Goal: Task Accomplishment & Management: Use online tool/utility

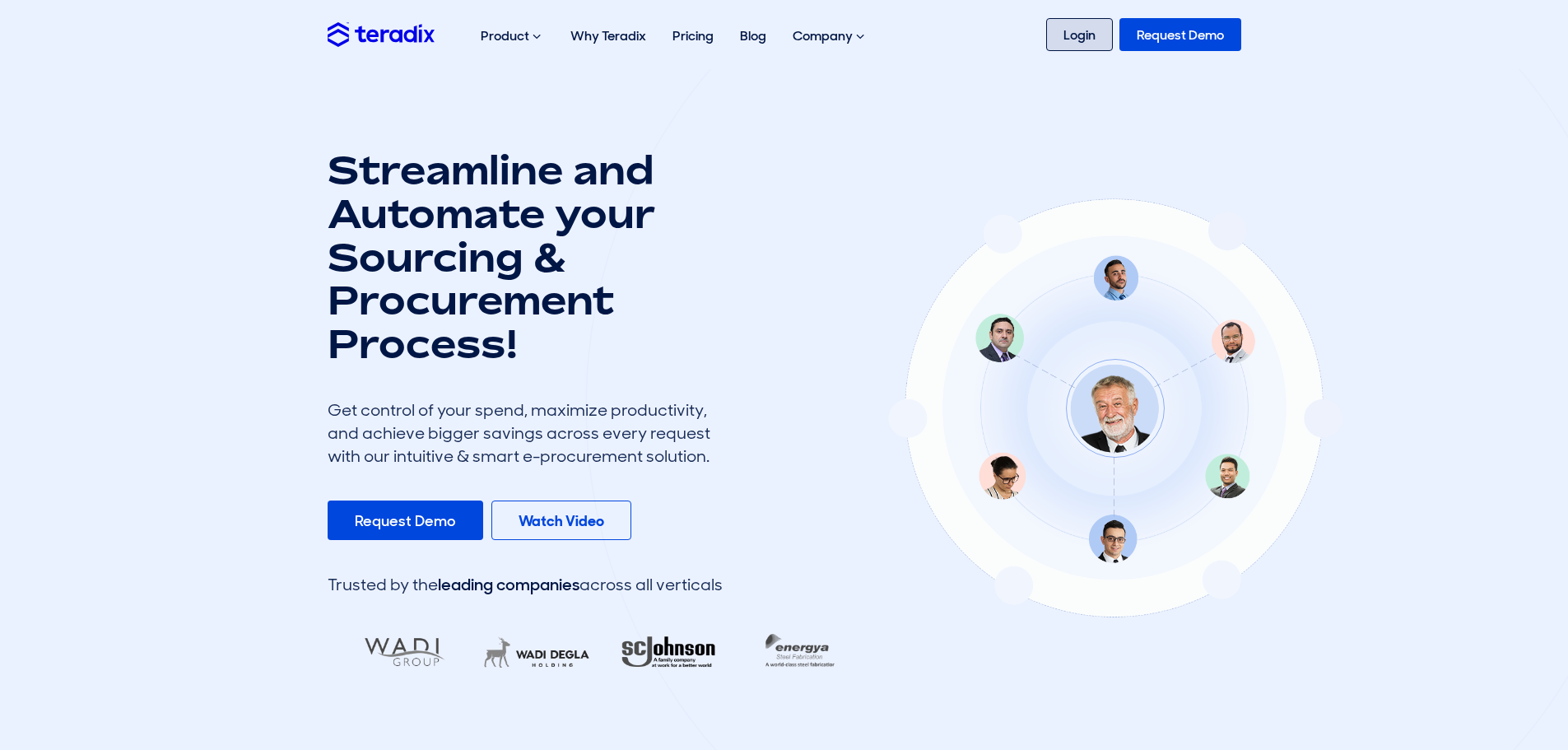
click at [1087, 38] on link "Login" at bounding box center [1080, 35] width 67 height 33
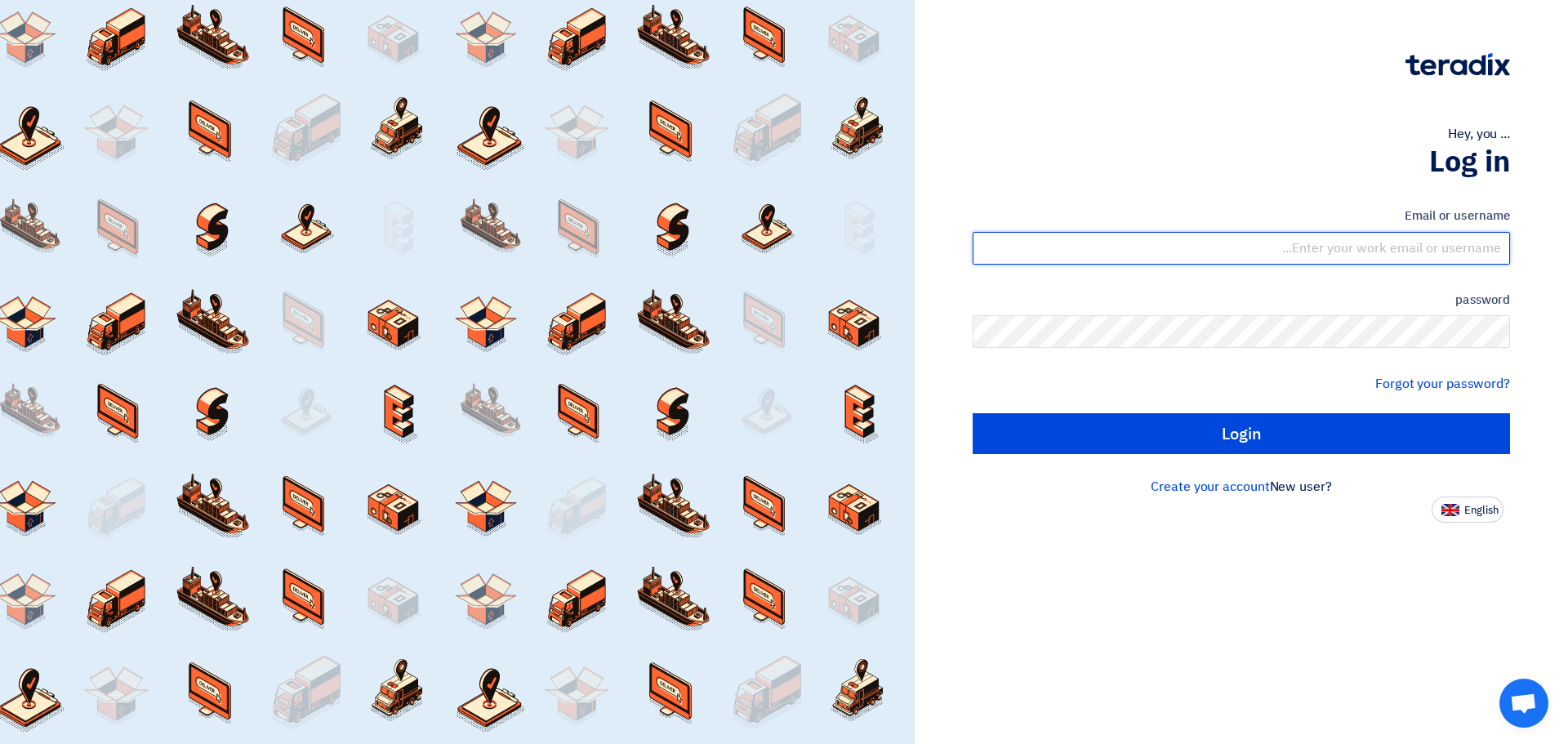
click at [1450, 250] on input "text" at bounding box center [1241, 249] width 537 height 33
type input "irsaalwatan.est@gmail.com"
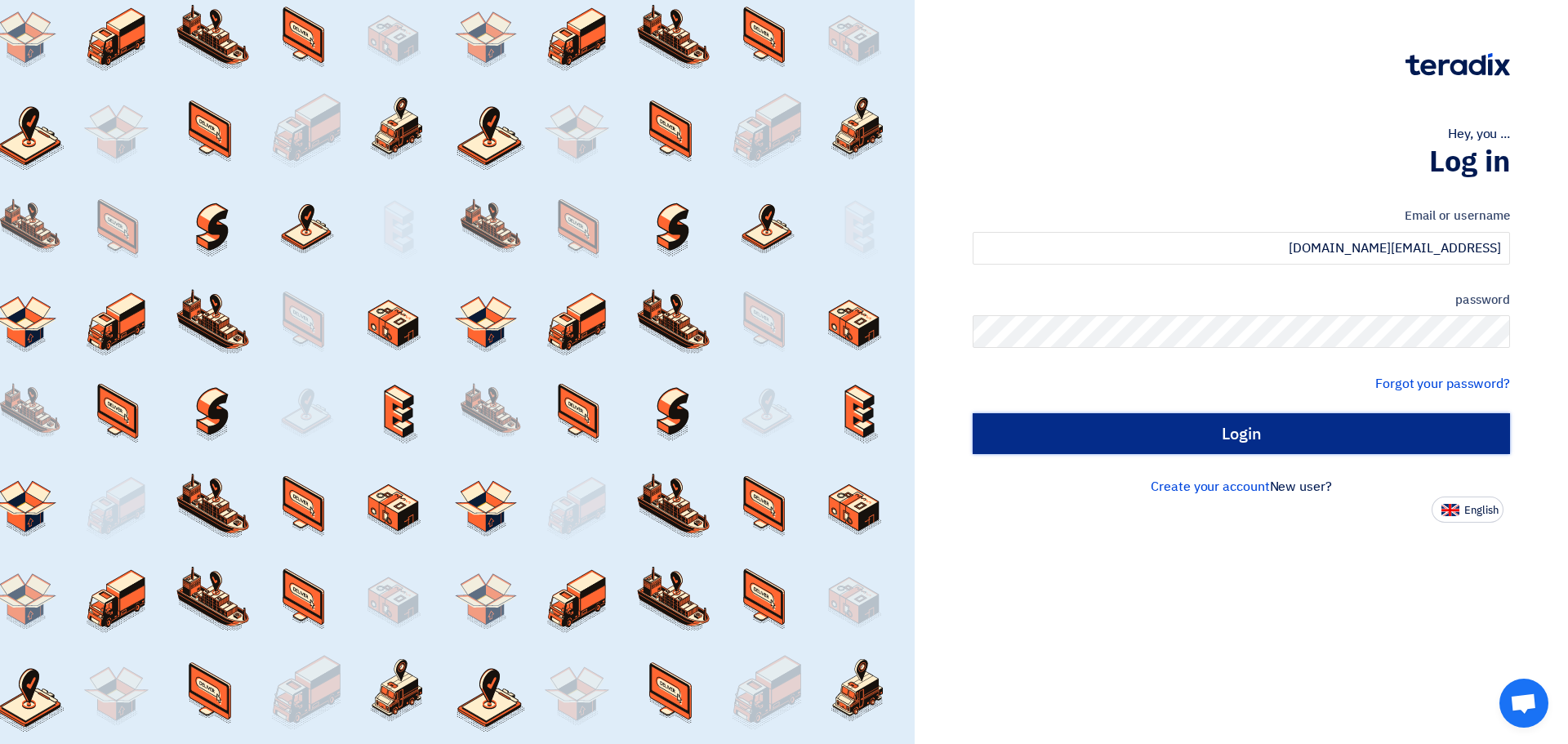
click at [1308, 437] on input "Login" at bounding box center [1241, 433] width 537 height 41
type input "Sign in"
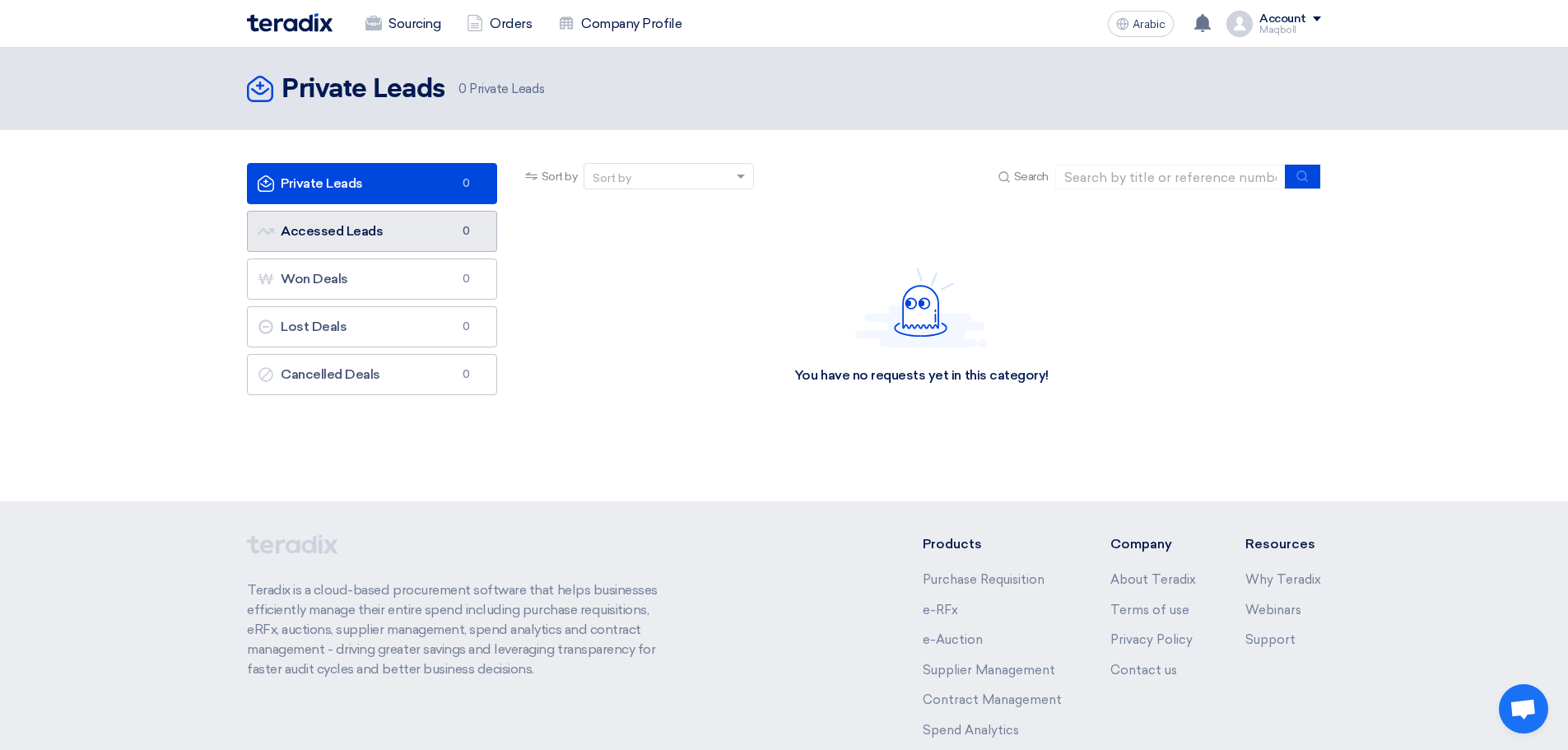
click at [457, 238] on span "0" at bounding box center [467, 231] width 20 height 17
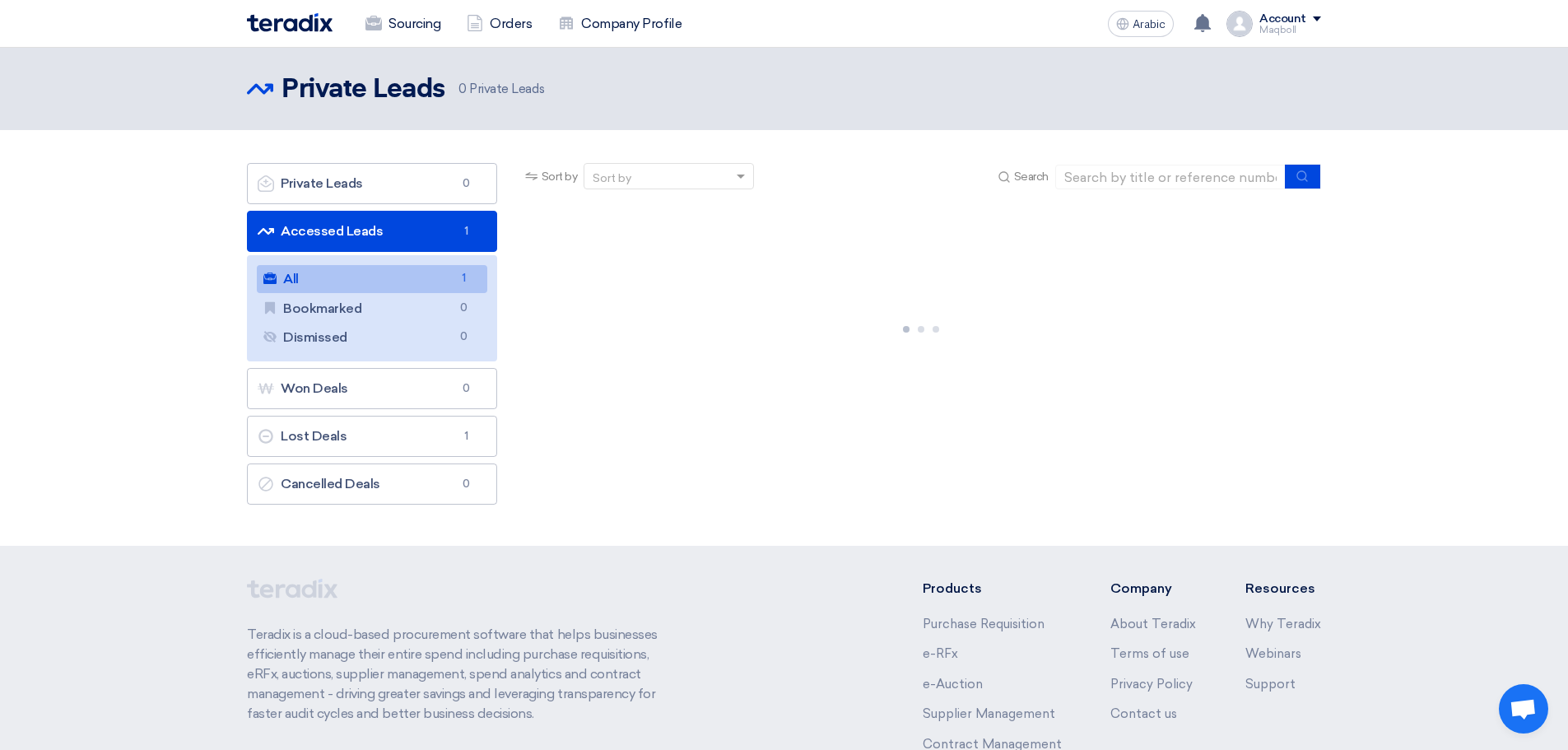
click at [348, 237] on font "Accessed Leads" at bounding box center [331, 230] width 102 height 16
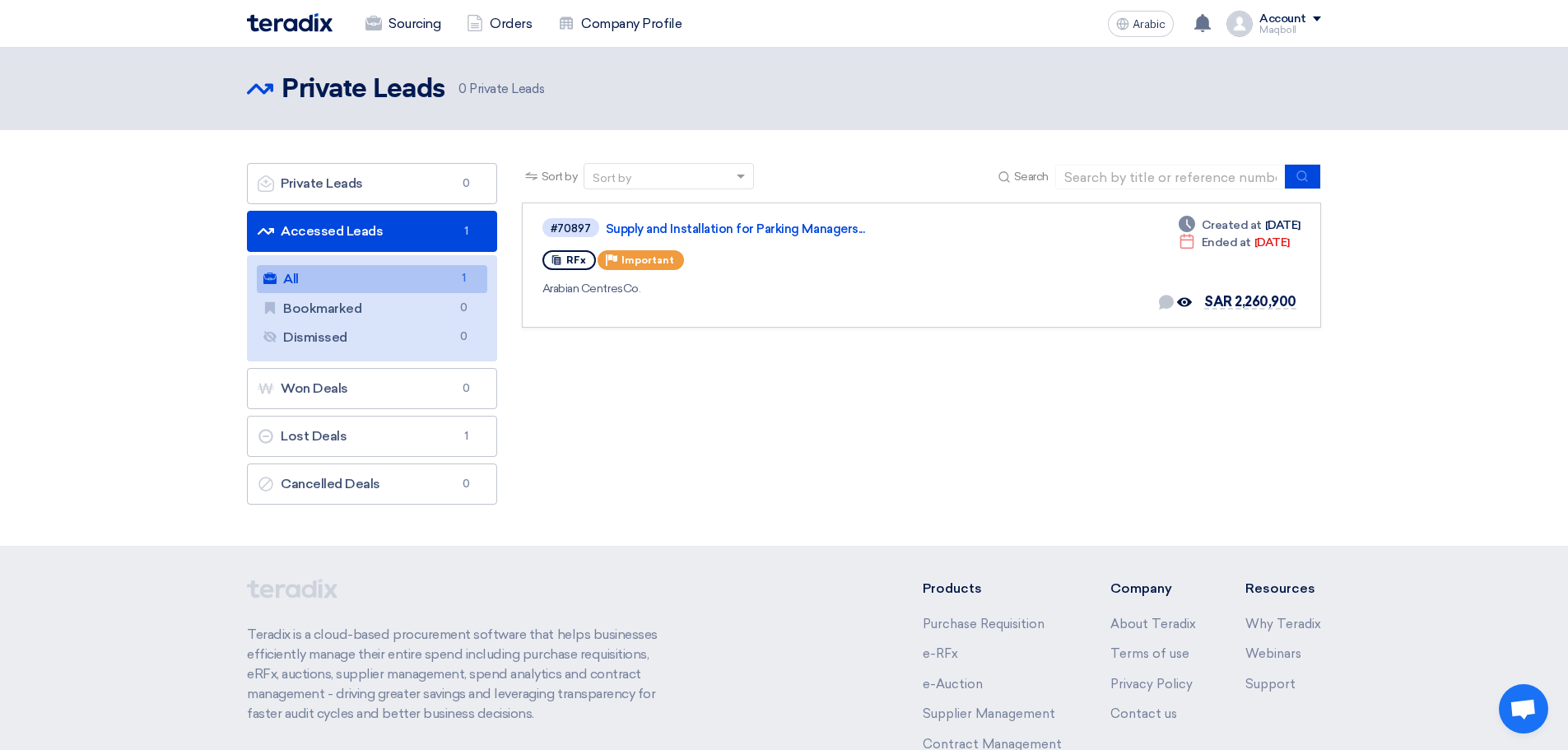
click at [336, 225] on font "Accessed Leads" at bounding box center [331, 230] width 102 height 16
click at [272, 280] on icon "All" at bounding box center [270, 278] width 13 height 13
click at [339, 434] on font "Lost Deals" at bounding box center [314, 435] width 66 height 16
